Goal: Find specific page/section: Find specific page/section

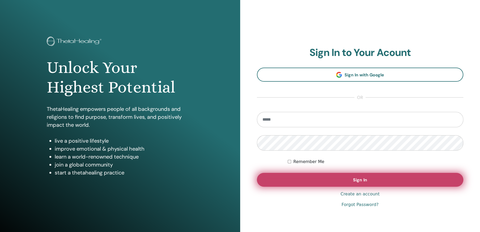
type input "**********"
click at [368, 178] on button "Sign In" at bounding box center [360, 180] width 206 height 14
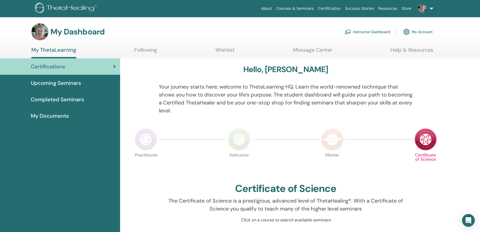
click at [375, 31] on link "Instructor Dashboard" at bounding box center [367, 32] width 46 height 12
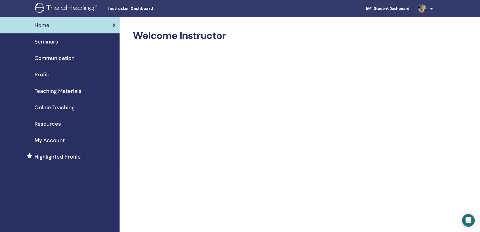
click at [60, 106] on span "Online Teaching" at bounding box center [54, 107] width 40 height 8
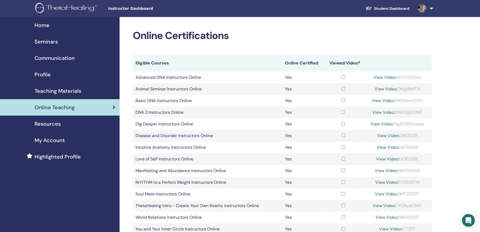
click at [68, 89] on span "Teaching Materials" at bounding box center [57, 91] width 47 height 8
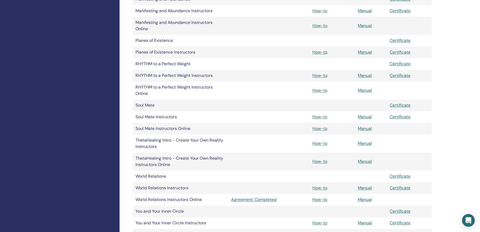
scroll to position [478, 0]
click at [321, 197] on link "How-to" at bounding box center [319, 200] width 15 height 6
